Goal: Task Accomplishment & Management: Manage account settings

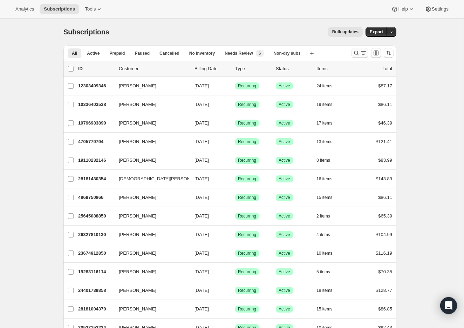
click at [367, 52] on icon "Search and filter results" at bounding box center [363, 52] width 7 height 7
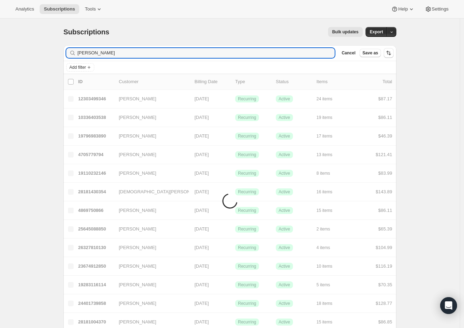
type input "[PERSON_NAME]"
click at [348, 30] on span "Bulk updates" at bounding box center [345, 32] width 26 height 6
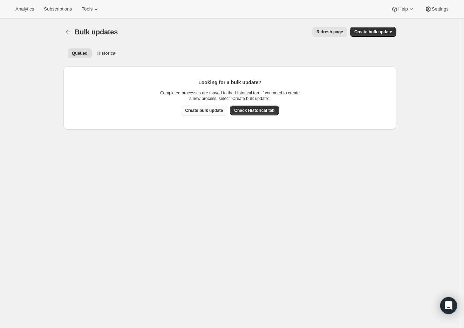
click at [212, 110] on span "Create bulk update" at bounding box center [204, 111] width 38 height 6
select select "15"
